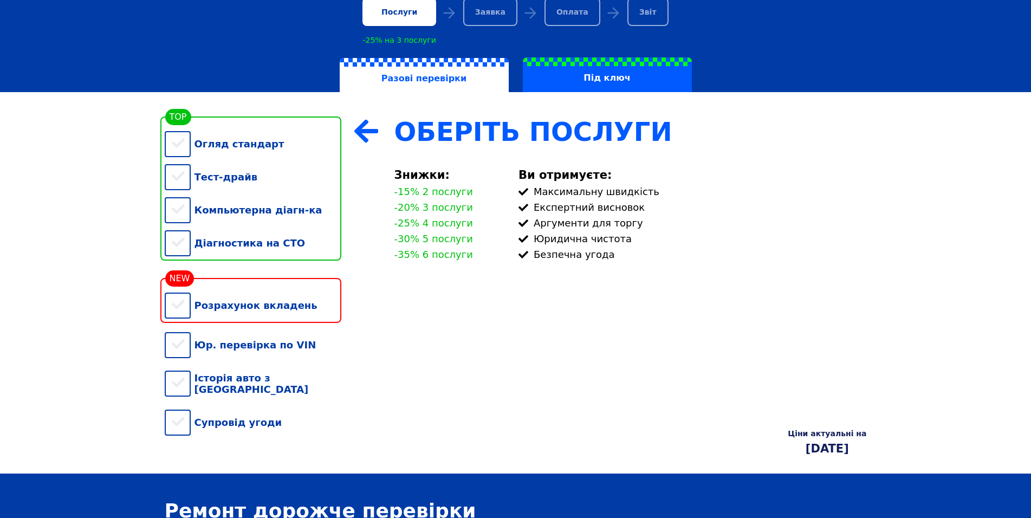
scroll to position [162, 0]
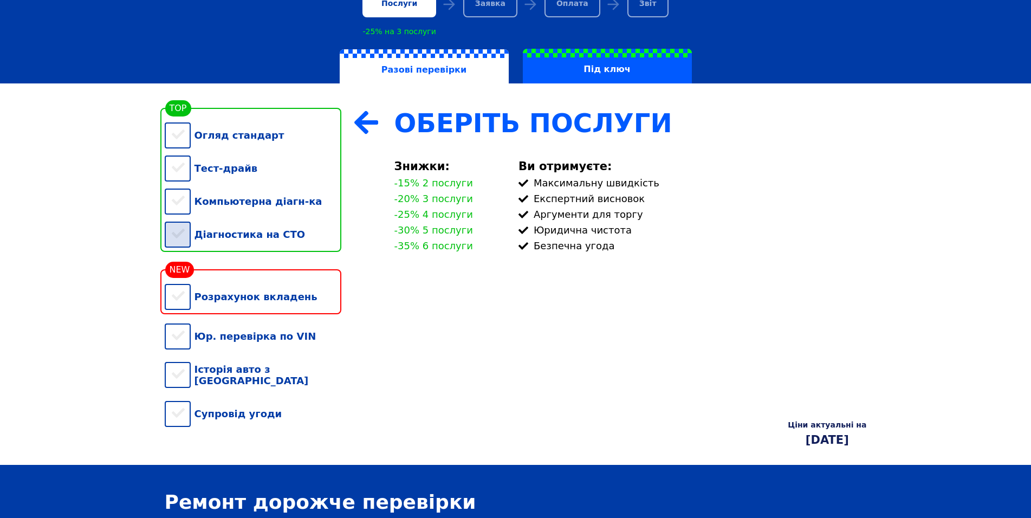
click at [180, 242] on div "Діагностика на СТО" at bounding box center [253, 234] width 177 height 33
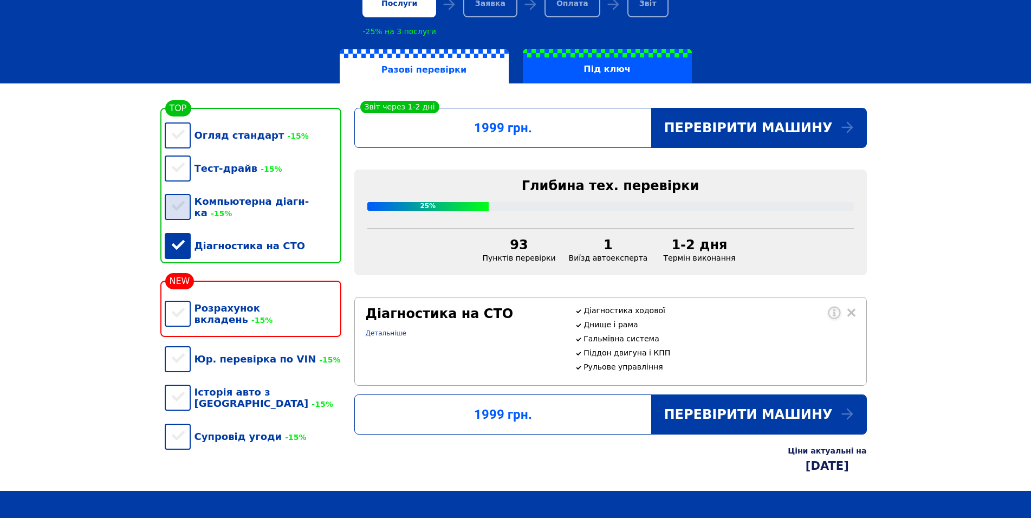
click at [177, 214] on div "Компьютерна діагн-ка -15%" at bounding box center [253, 207] width 177 height 44
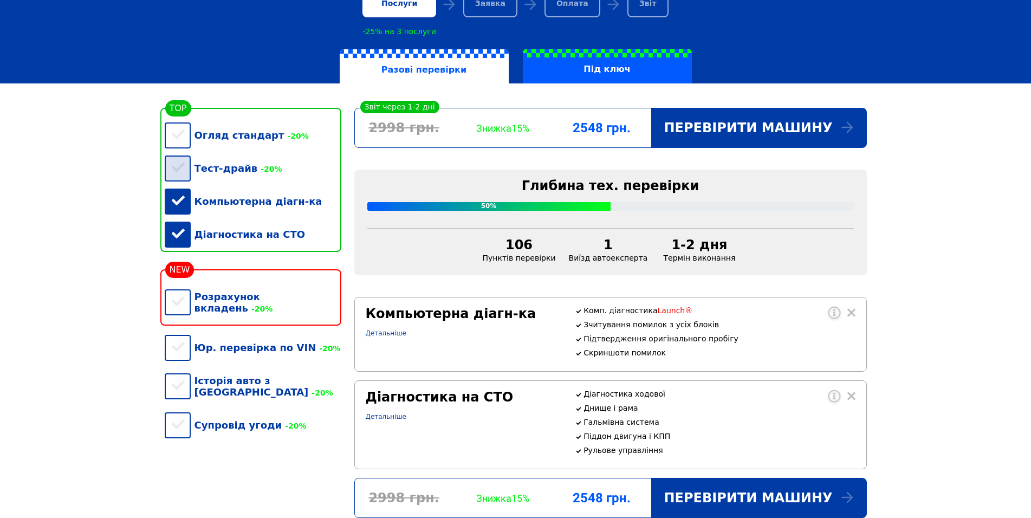
click at [178, 178] on div "Тест-драйв -20%" at bounding box center [253, 168] width 177 height 33
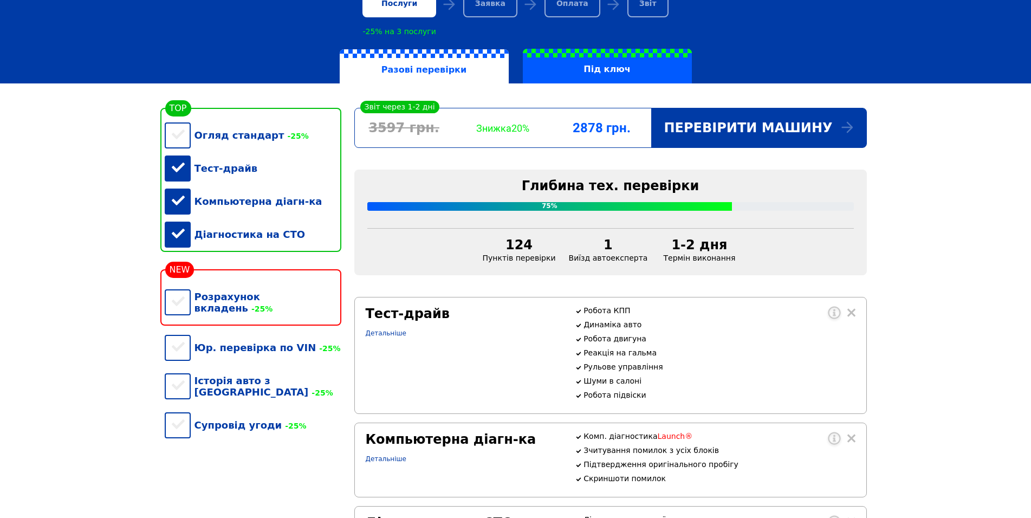
click at [177, 183] on div "Тест-драйв" at bounding box center [253, 168] width 177 height 33
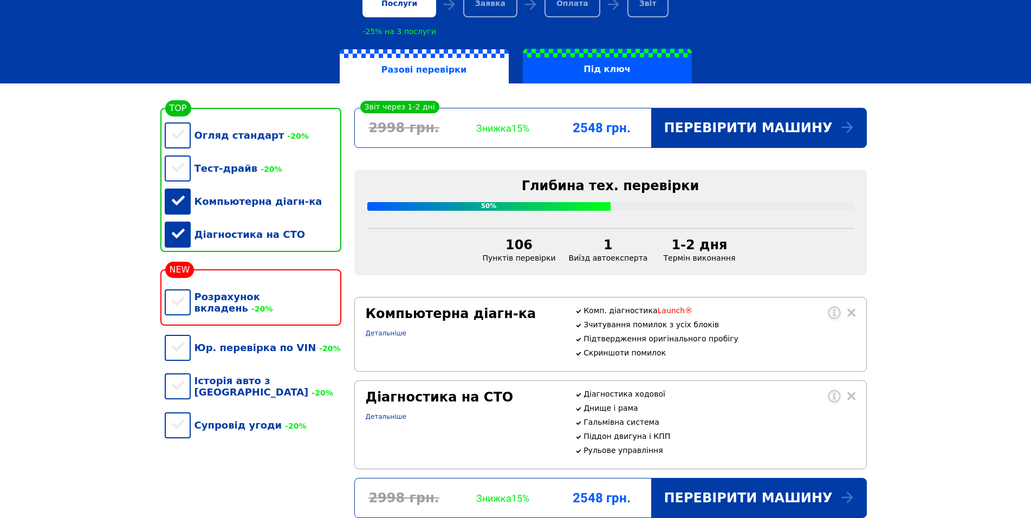
click at [179, 201] on div "Компьютерна діагн-ка" at bounding box center [253, 201] width 177 height 33
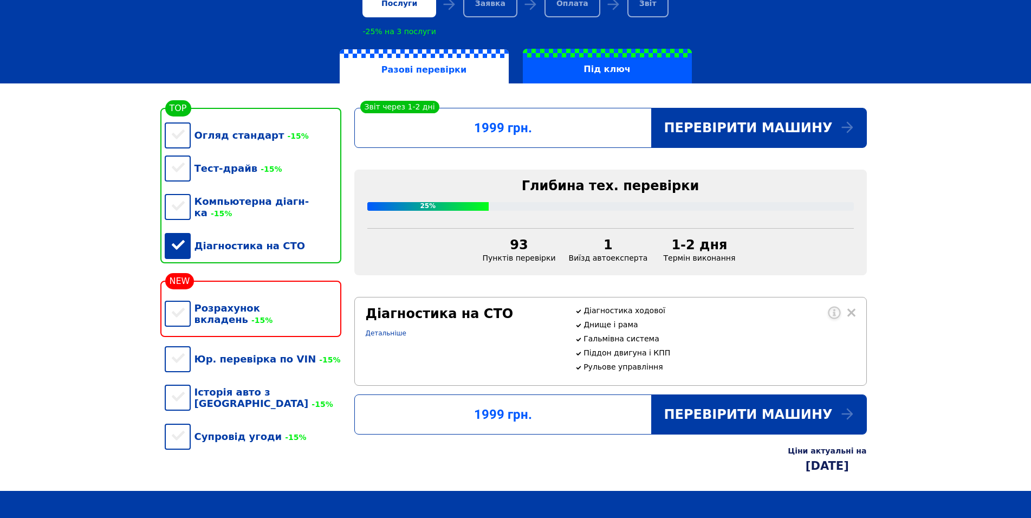
click at [178, 233] on div "Діагностика на СТО" at bounding box center [253, 245] width 177 height 33
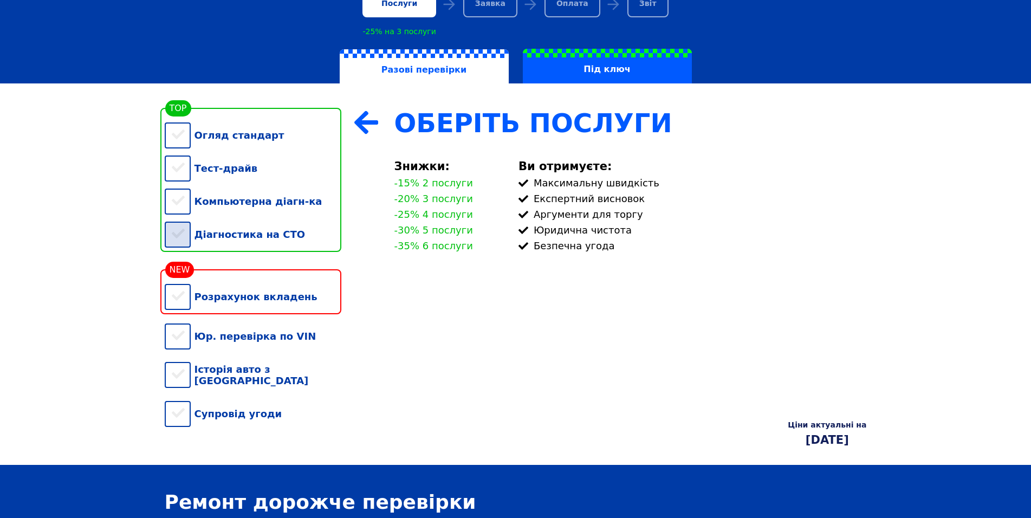
click at [179, 237] on div "Діагностика на СТО" at bounding box center [253, 234] width 177 height 33
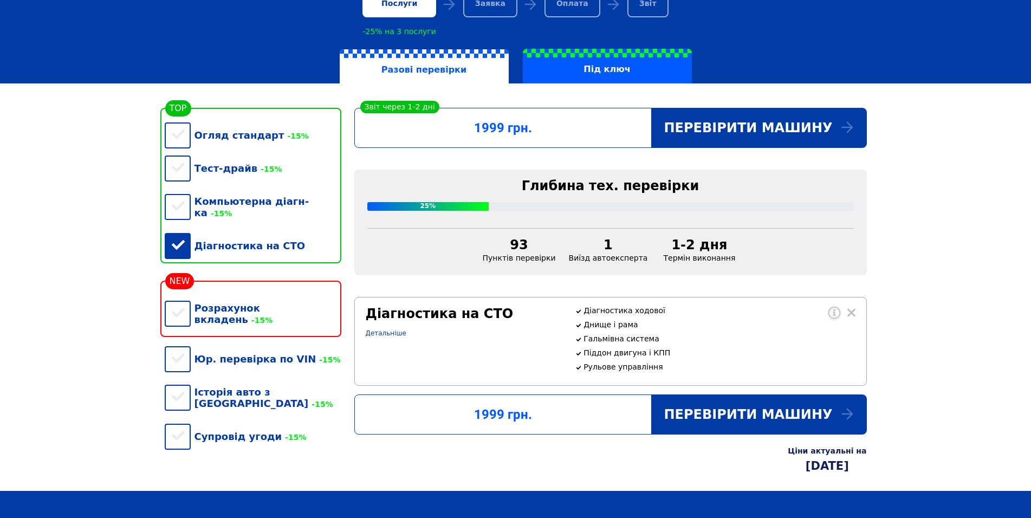
click at [179, 238] on div "Діагностика на СТО" at bounding box center [253, 245] width 177 height 33
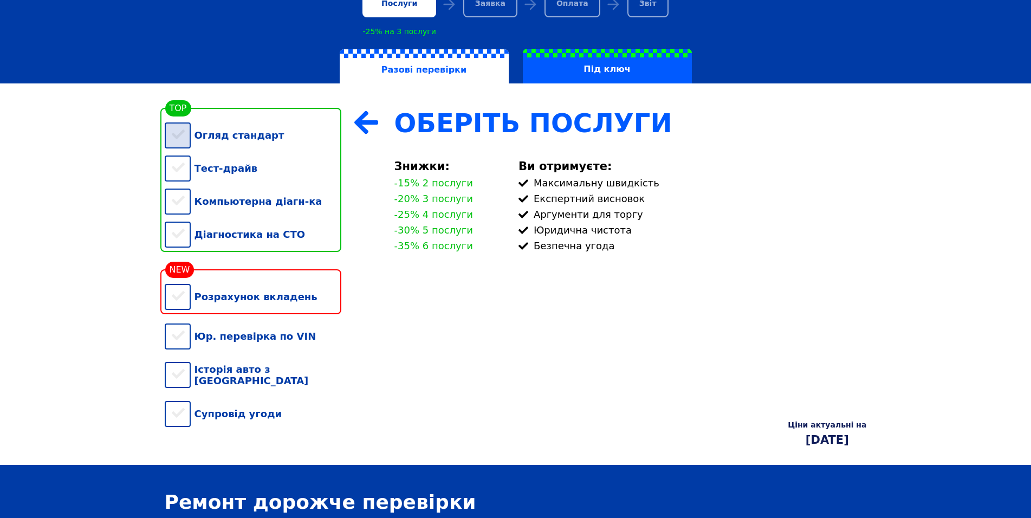
click at [171, 152] on div "Огляд стандарт" at bounding box center [253, 135] width 177 height 33
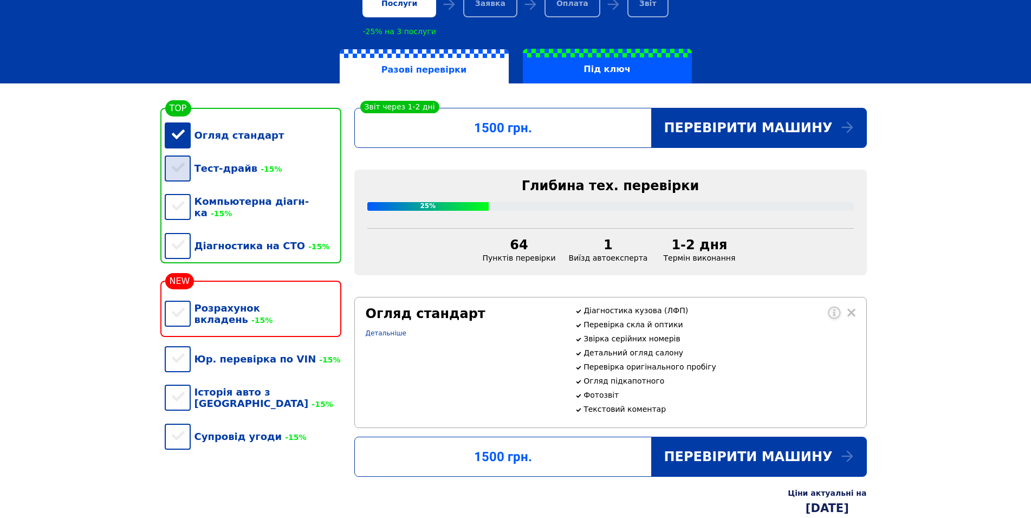
click at [173, 179] on div "Тест-драйв -15%" at bounding box center [253, 168] width 177 height 33
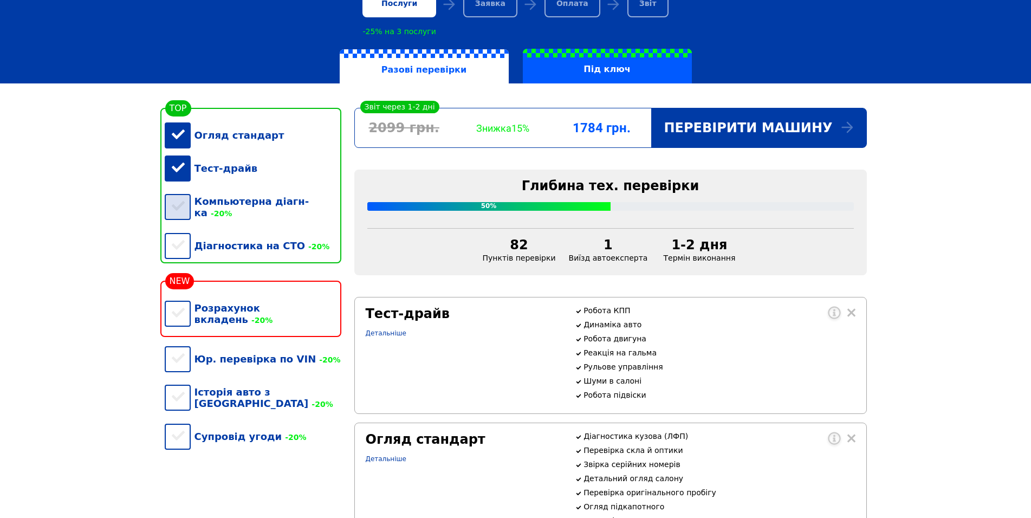
click at [174, 197] on div "Компьютерна діагн-ка -20%" at bounding box center [253, 207] width 177 height 44
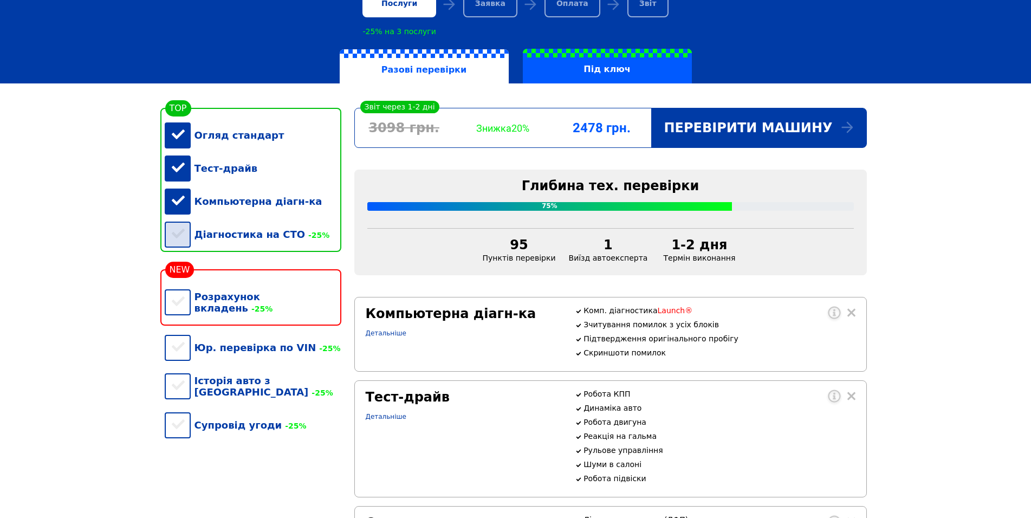
click at [175, 237] on div "Діагностика на СТО -25%" at bounding box center [253, 234] width 177 height 33
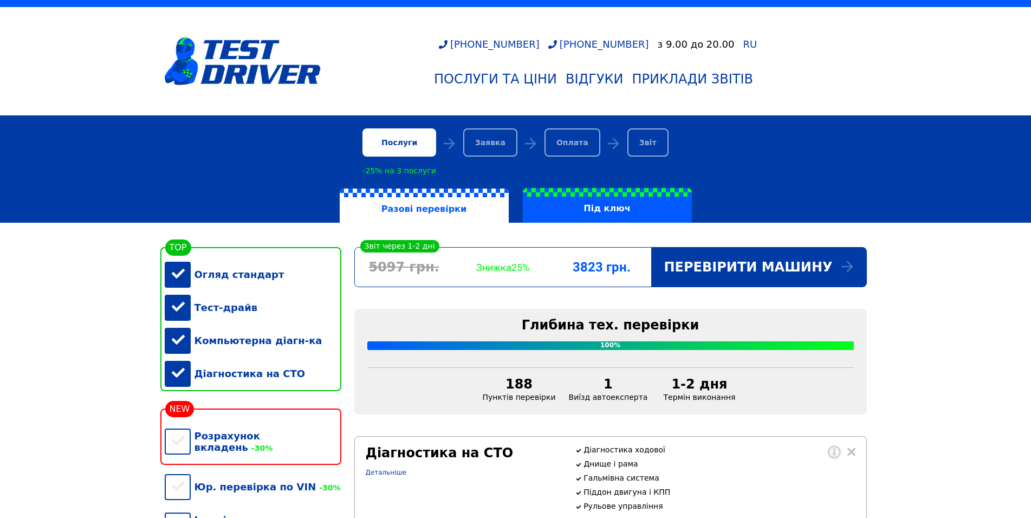
scroll to position [0, 0]
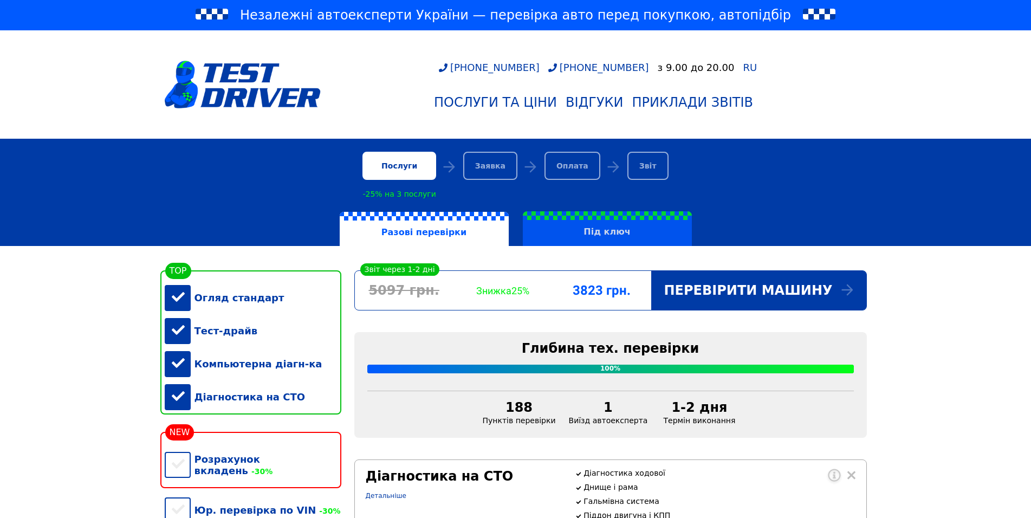
click at [590, 238] on label "Під ключ" at bounding box center [607, 228] width 169 height 35
